Goal: Check status: Check status

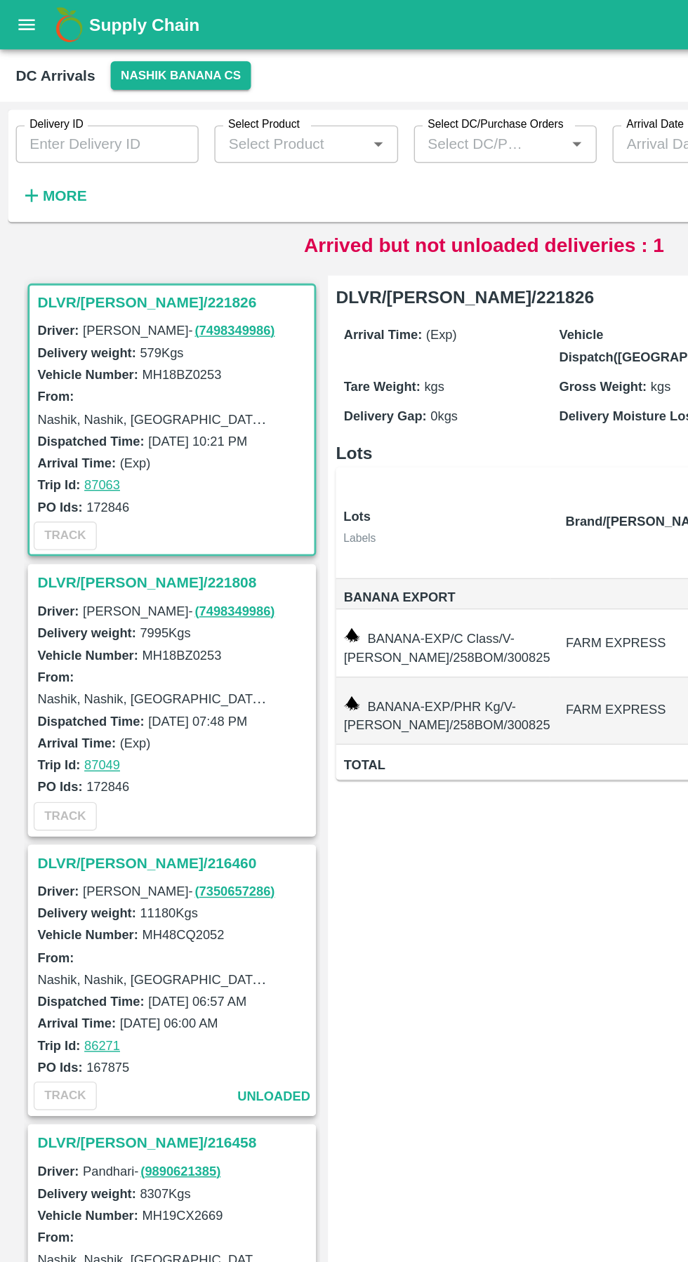
click at [88, 414] on h3 "DLVR/NASH/221808" at bounding box center [124, 414] width 195 height 18
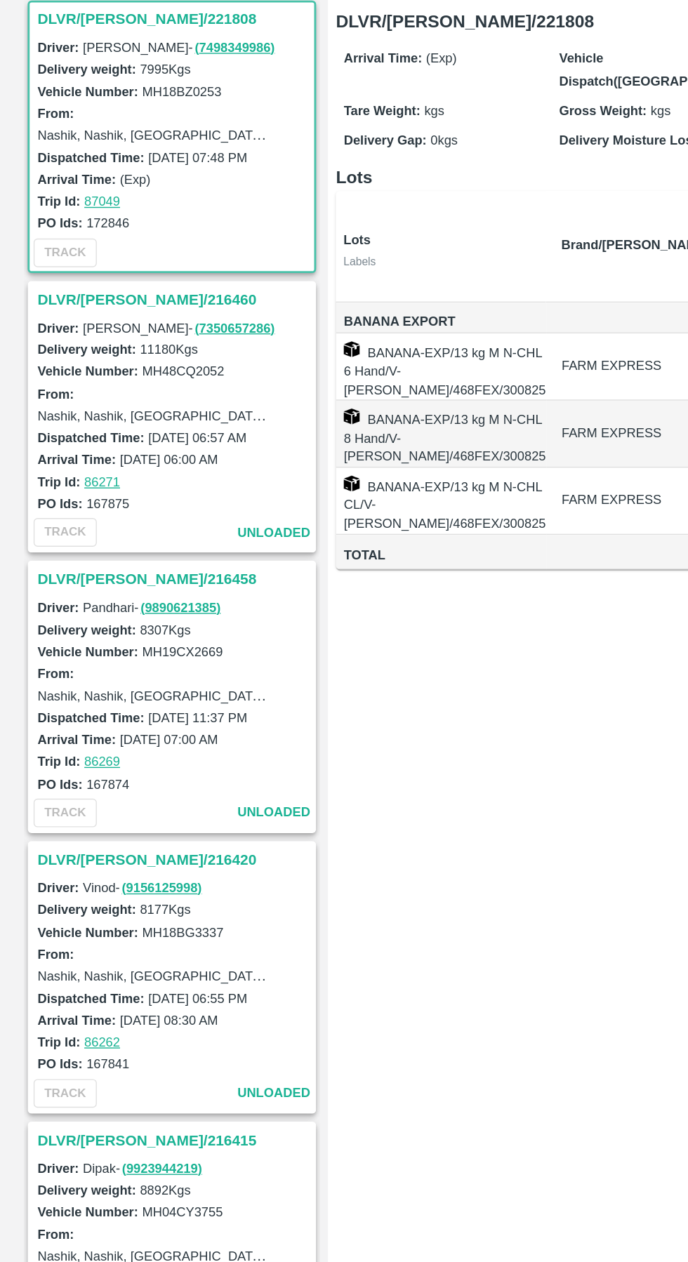
click at [72, 407] on h3 "DLVR/NASH/216460" at bounding box center [124, 409] width 195 height 18
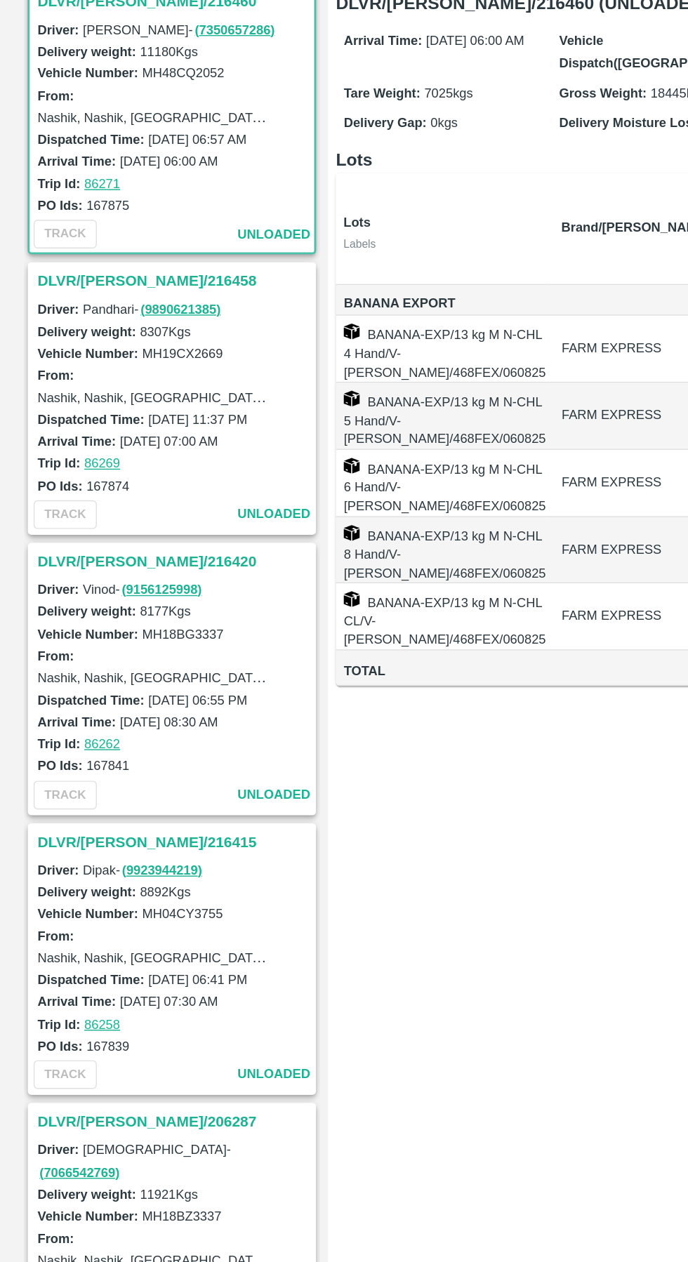
click at [84, 414] on h3 "DLVR/NASH/216458" at bounding box center [124, 408] width 195 height 18
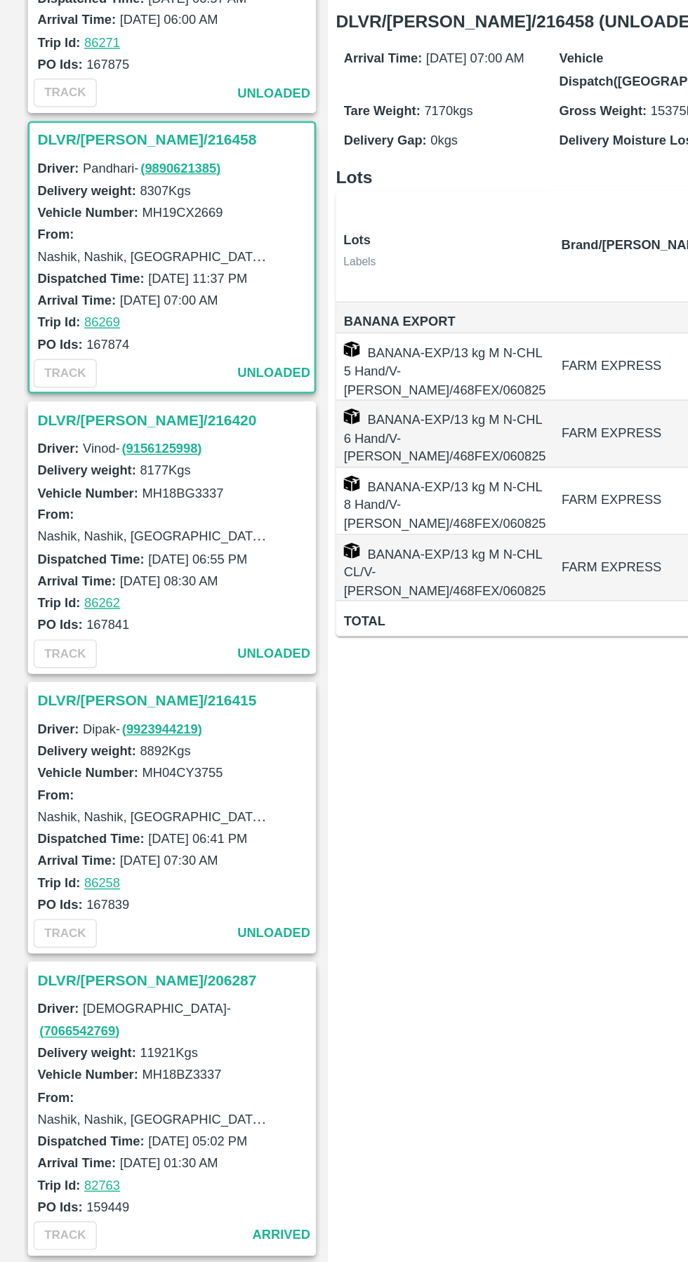
scroll to position [478, 0]
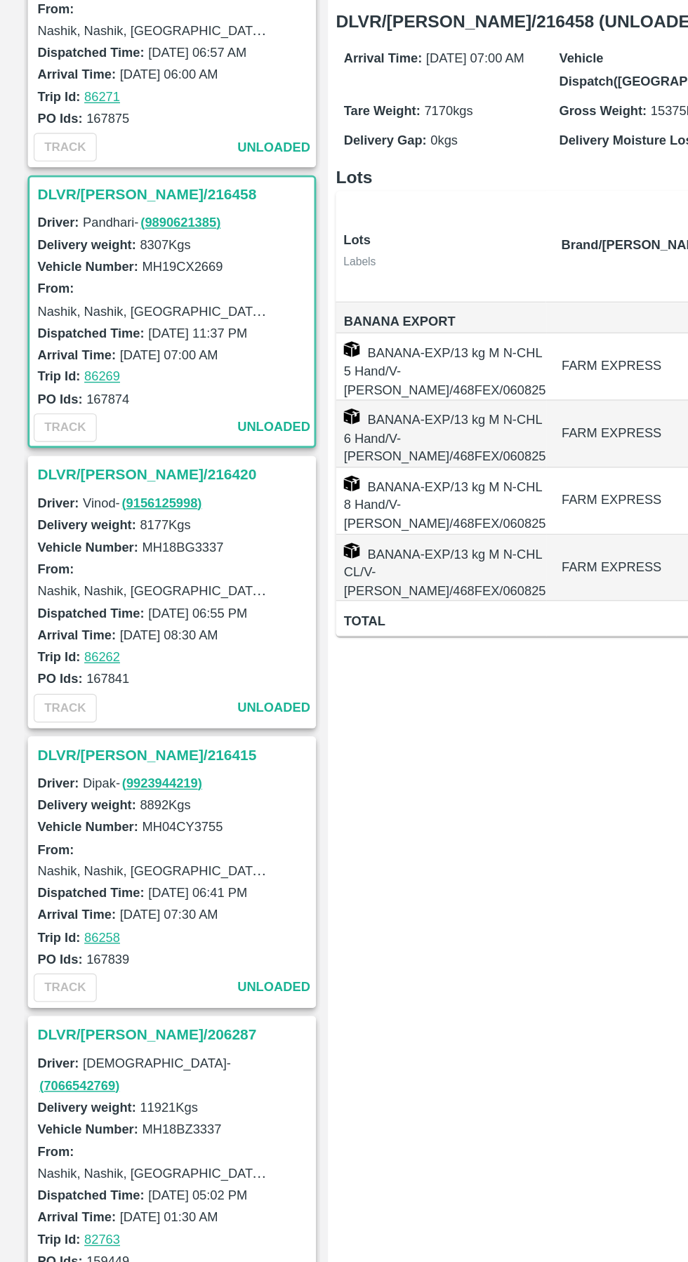
click at [78, 531] on h3 "DLVR/NASH/216420" at bounding box center [124, 533] width 195 height 18
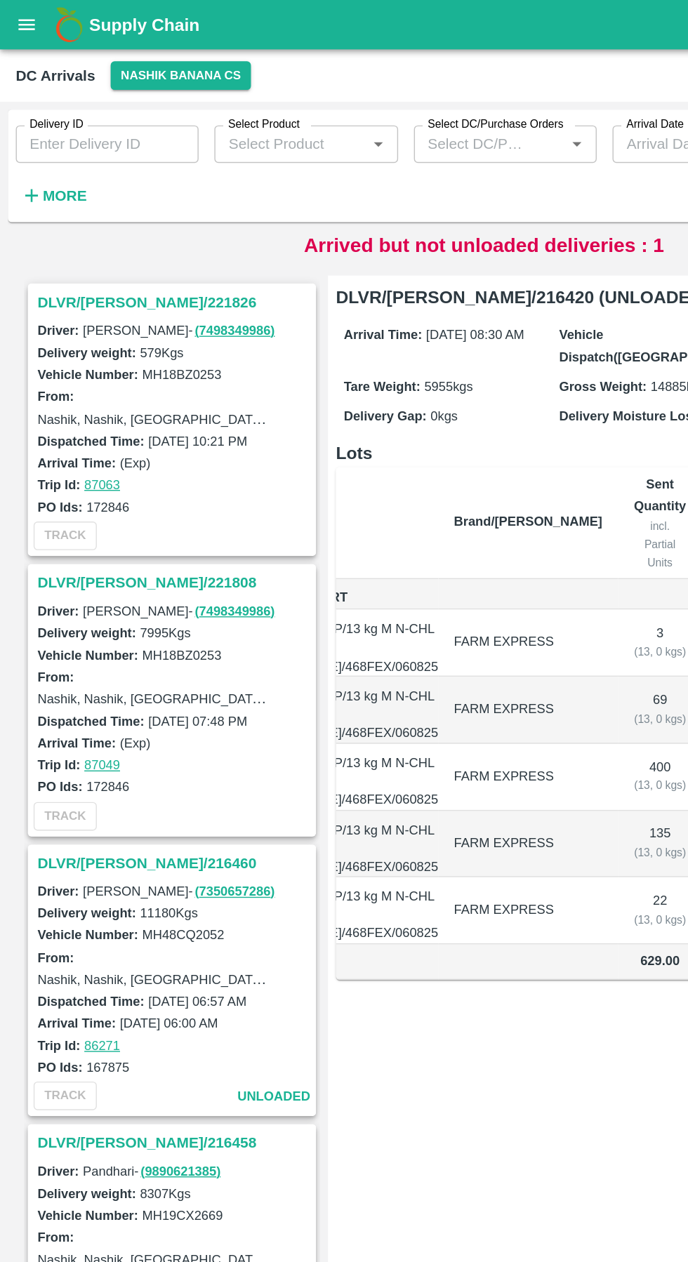
click at [131, 55] on button "Nashik Banana CS" at bounding box center [129, 54] width 100 height 20
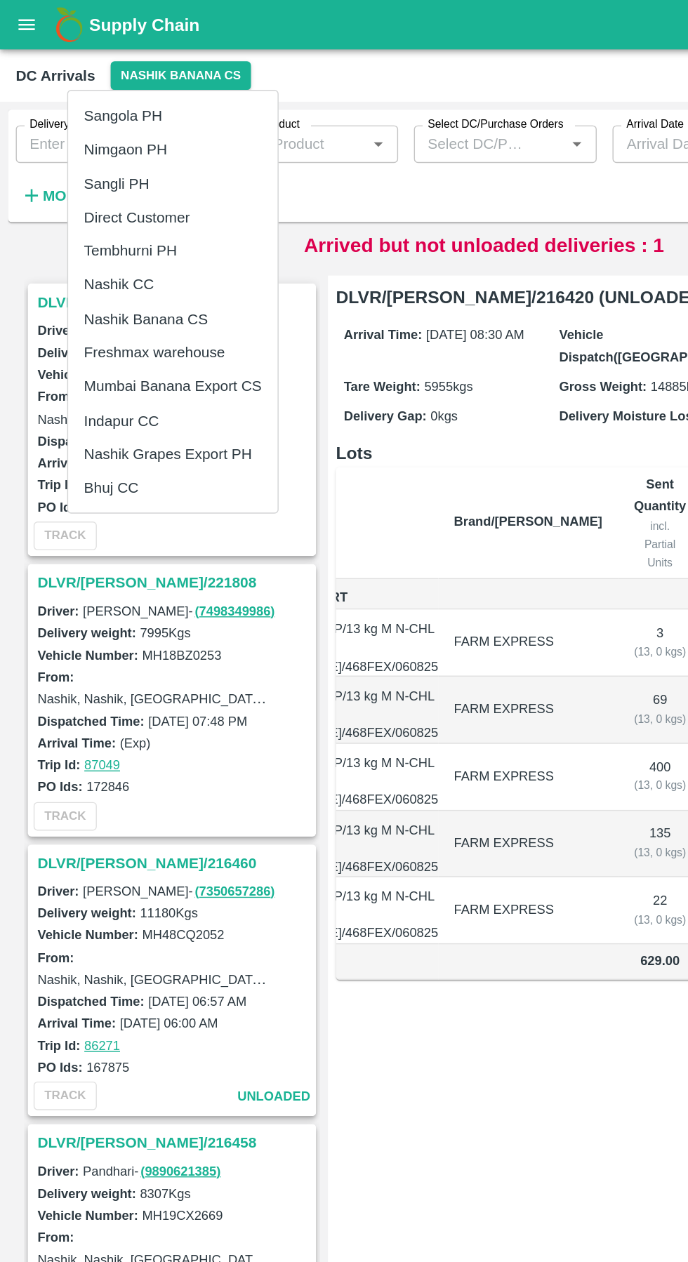
click at [88, 183] on li "Tembhurni PH" at bounding box center [122, 178] width 149 height 24
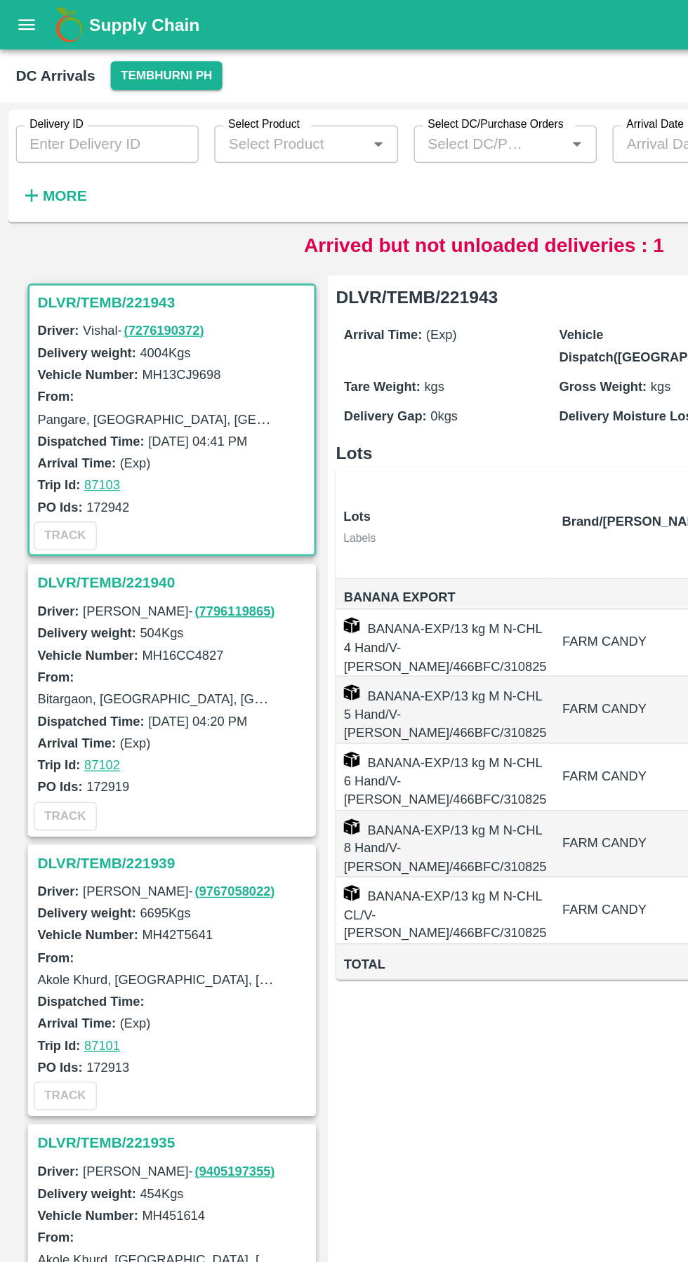
click at [82, 413] on h3 "DLVR/TEMB/221940" at bounding box center [124, 414] width 195 height 18
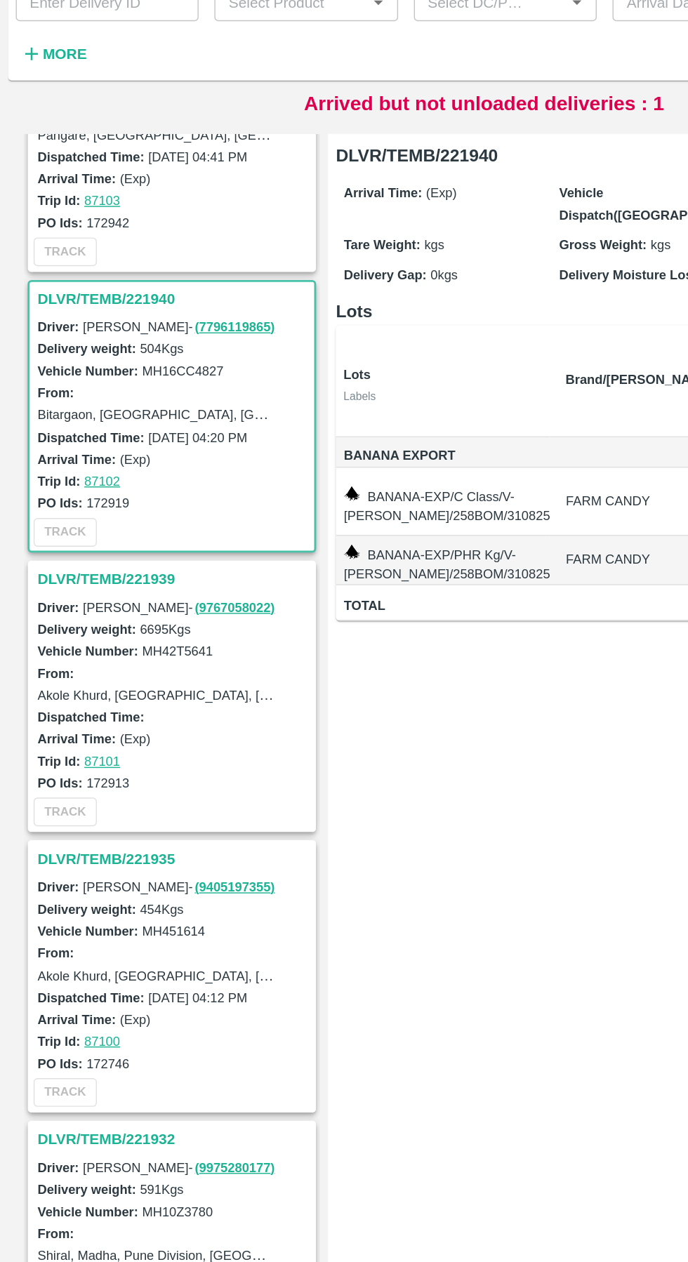
scroll to position [204, 0]
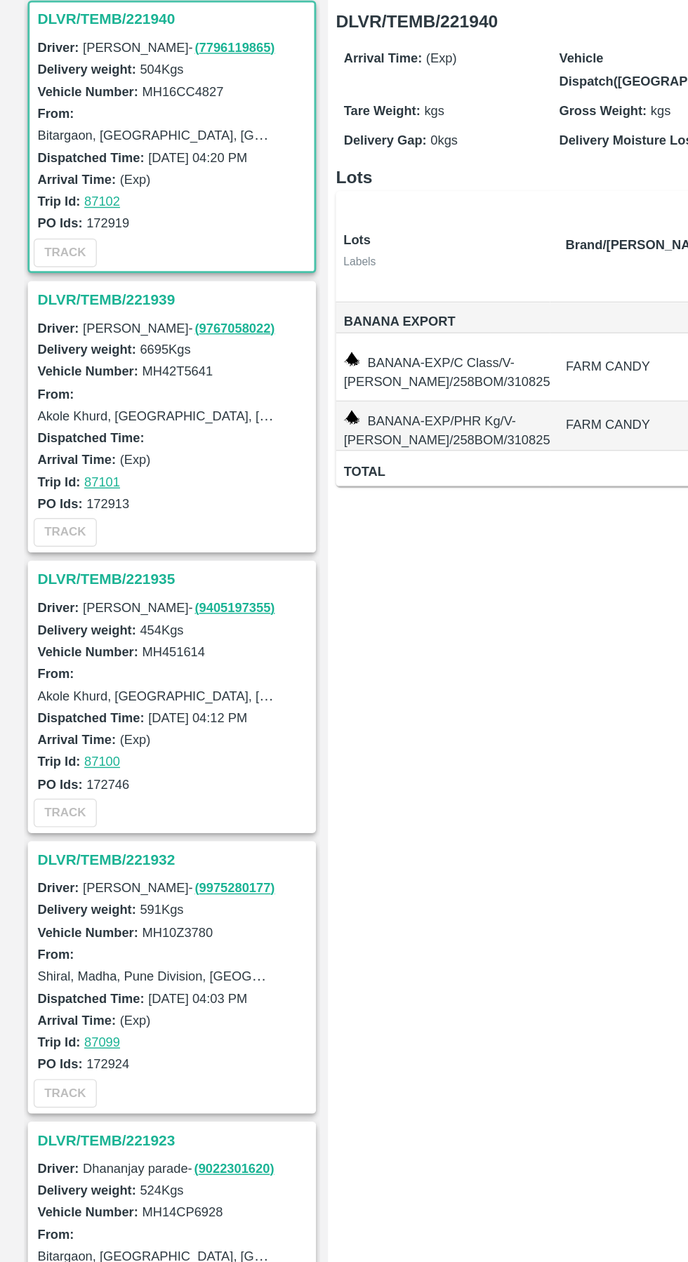
click at [76, 409] on h3 "DLVR/TEMB/221939" at bounding box center [124, 409] width 195 height 18
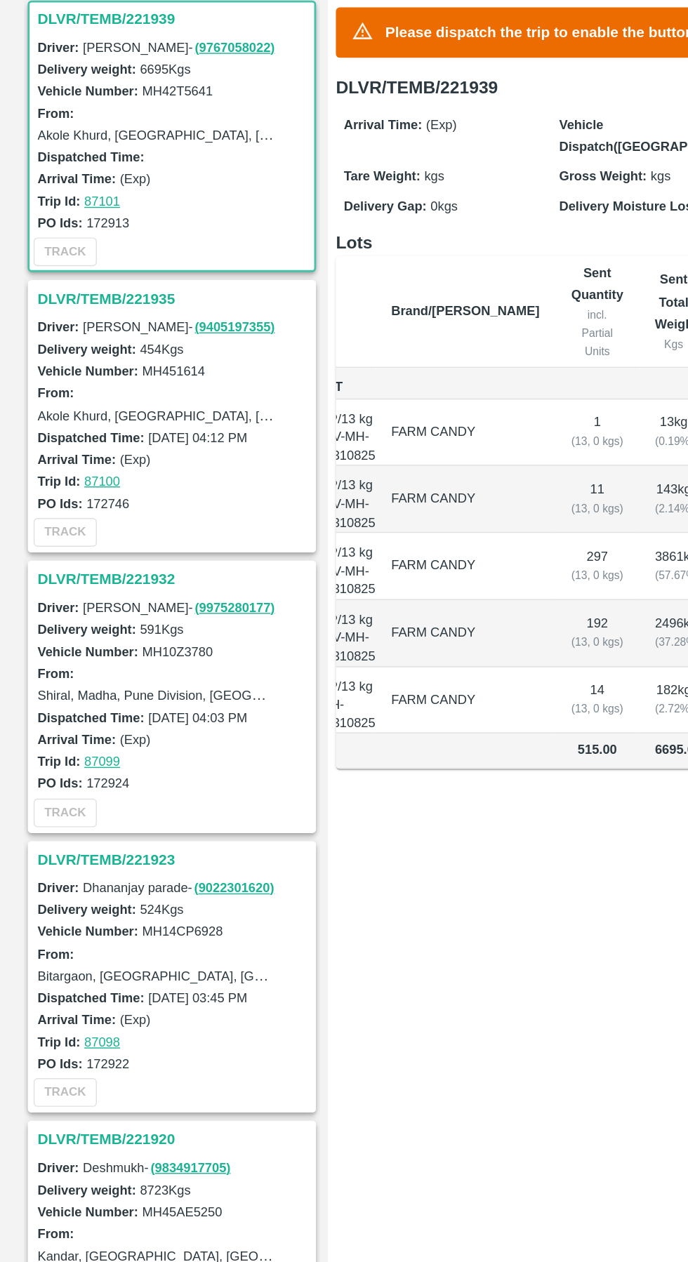
click at [91, 409] on h3 "DLVR/TEMB/221935" at bounding box center [124, 408] width 195 height 18
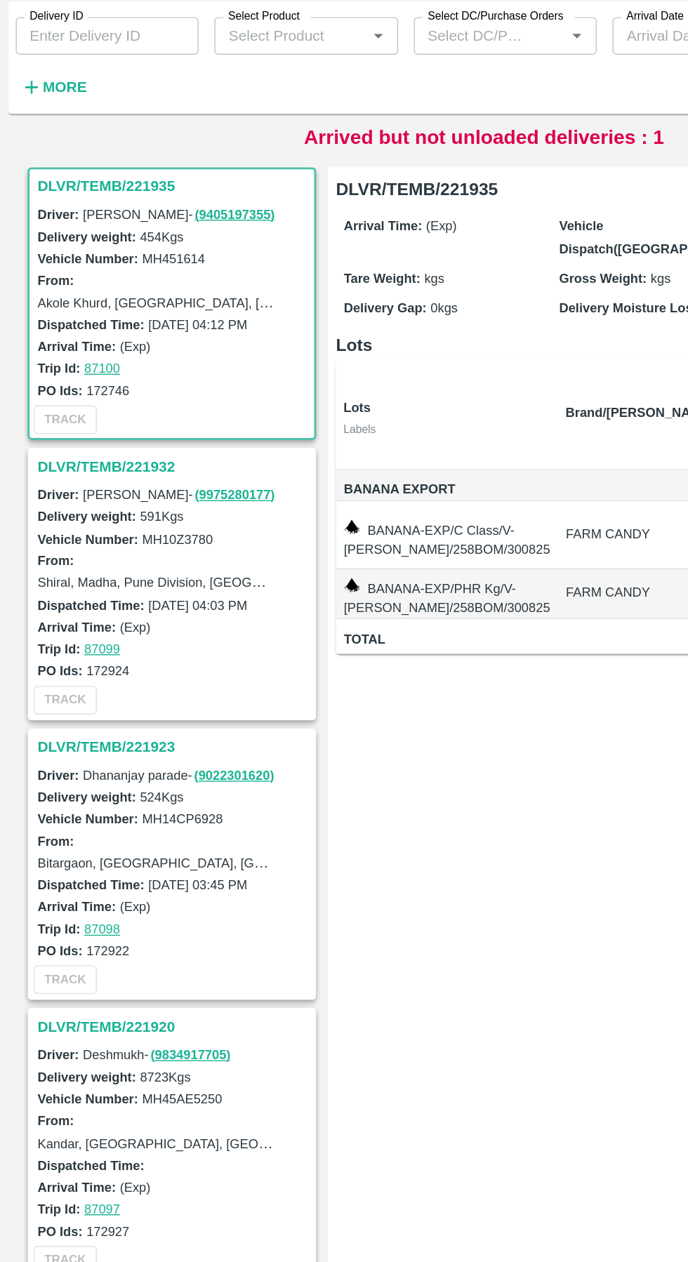
click at [79, 413] on h3 "DLVR/TEMB/221932" at bounding box center [124, 408] width 195 height 18
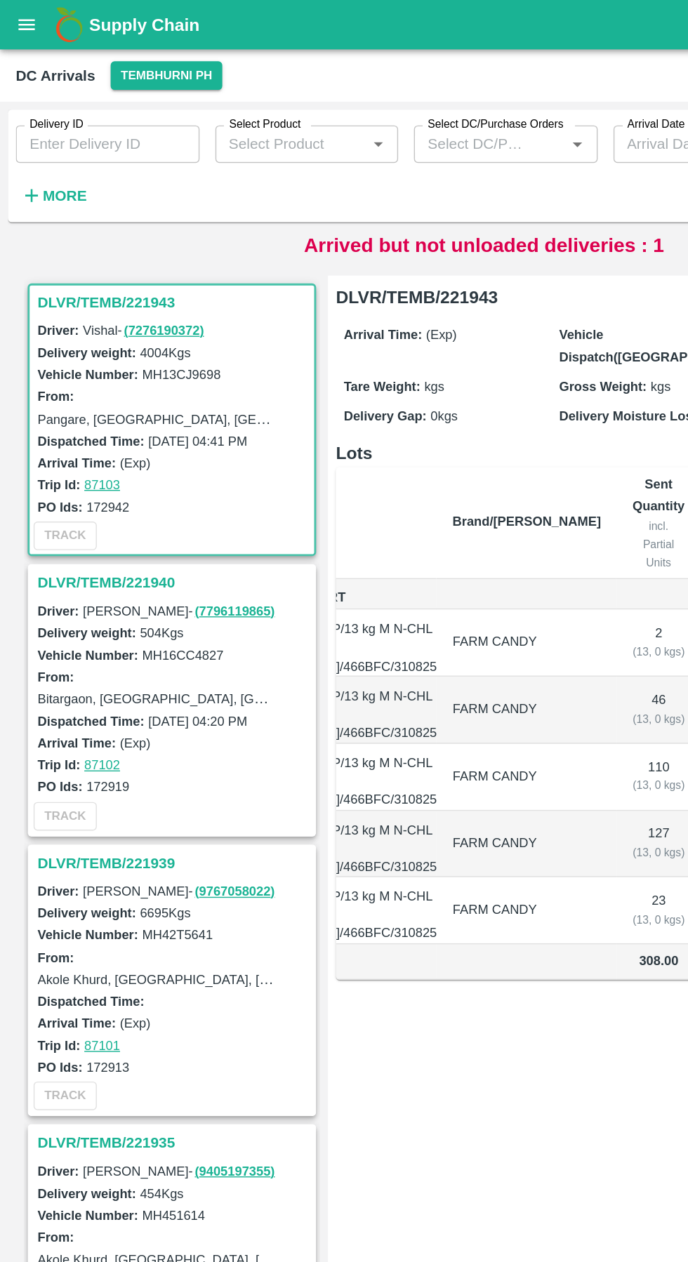
click at [99, 413] on h3 "DLVR/TEMB/221940" at bounding box center [124, 414] width 195 height 18
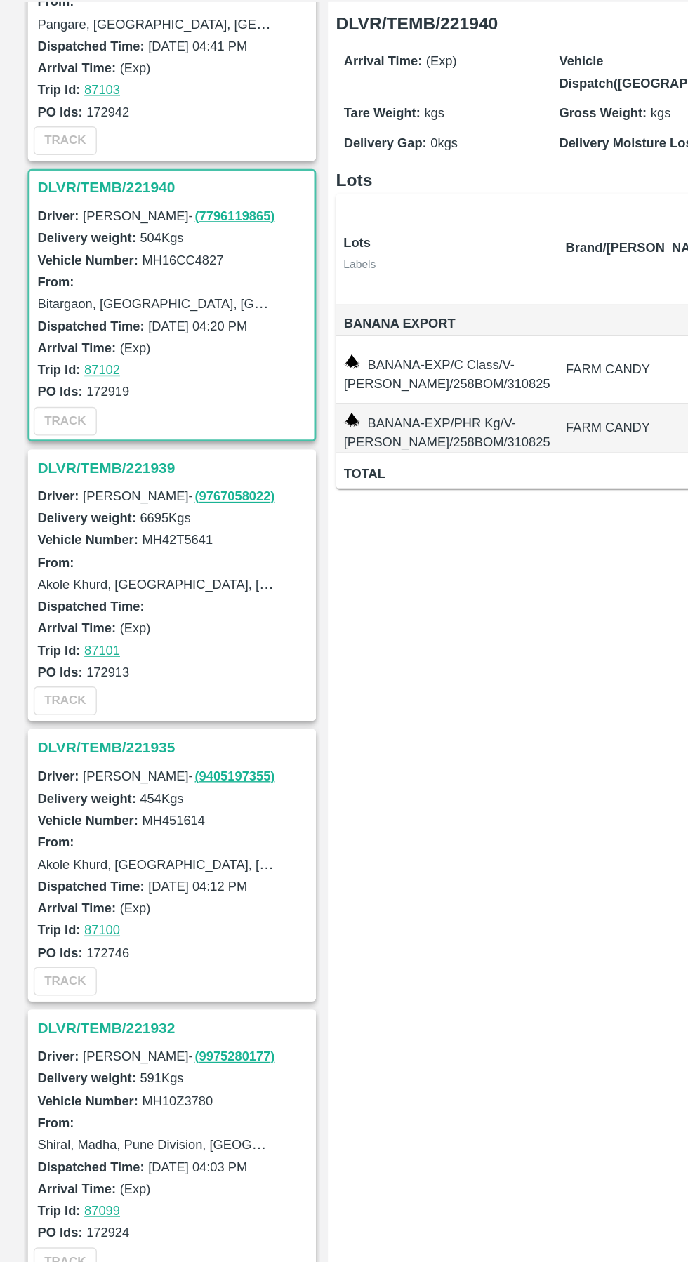
scroll to position [204, 0]
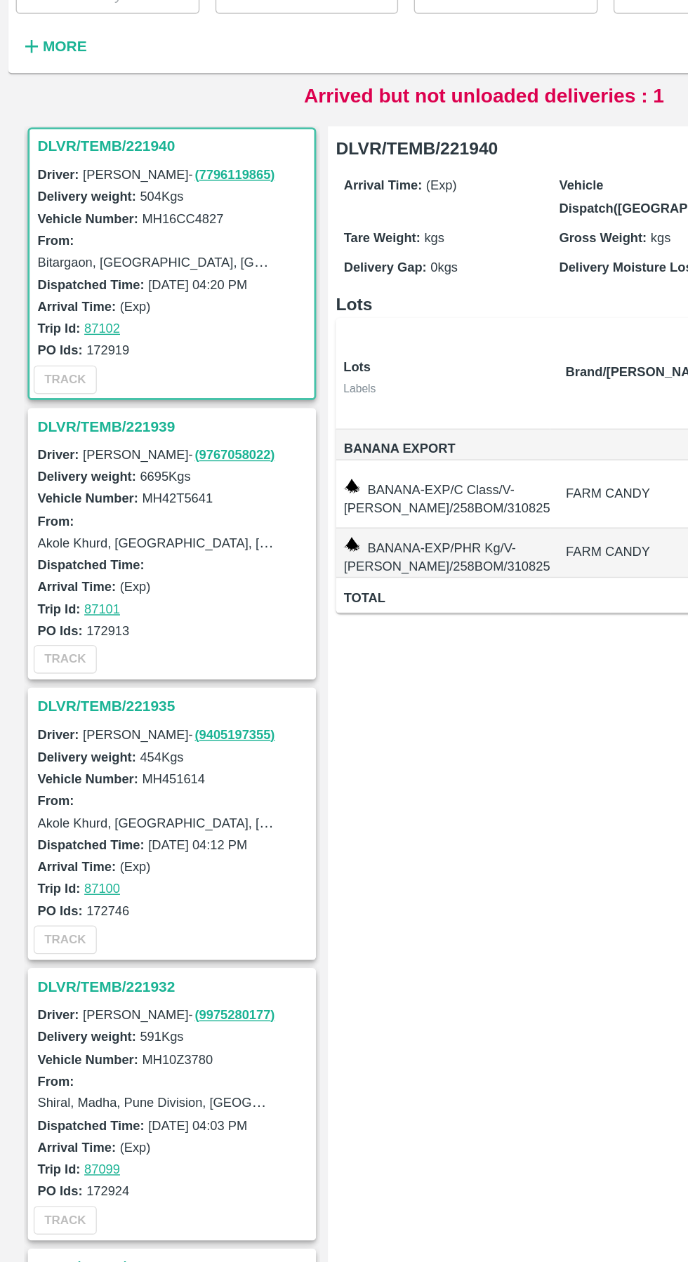
click at [86, 407] on h3 "DLVR/TEMB/221939" at bounding box center [124, 409] width 195 height 18
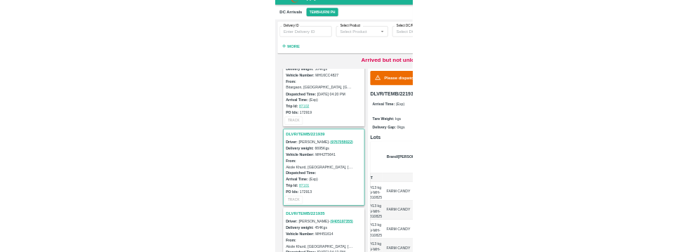
scroll to position [0, 80]
